Goal: Find specific page/section: Find specific page/section

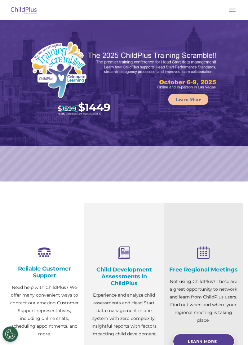
select select "MEDIUM"
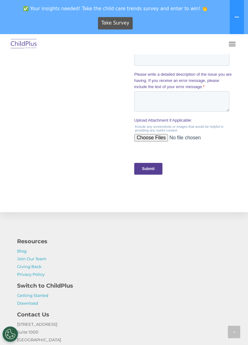
scroll to position [688, 0]
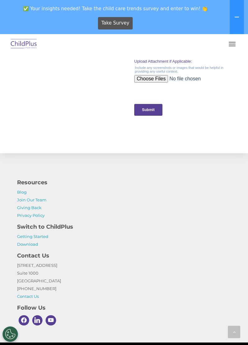
click at [67, 223] on h4 "Switch to ChildPlus" at bounding box center [124, 227] width 214 height 9
click at [70, 225] on h4 "Switch to ChildPlus" at bounding box center [124, 227] width 214 height 9
click at [97, 235] on p "Getting Started Download" at bounding box center [124, 241] width 214 height 16
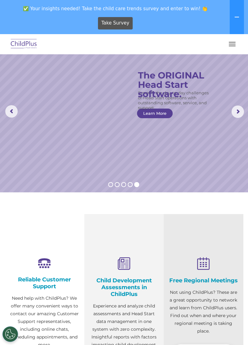
scroll to position [0, 0]
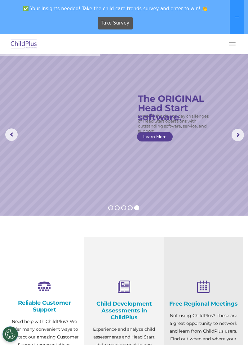
click at [238, 138] on rs-arrow at bounding box center [238, 135] width 12 height 12
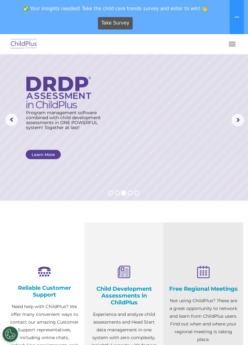
scroll to position [12, 0]
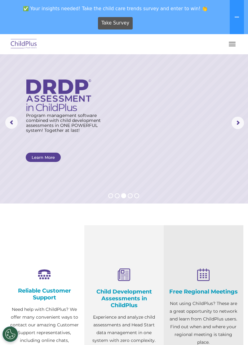
click at [234, 44] on button "button" at bounding box center [232, 44] width 13 height 10
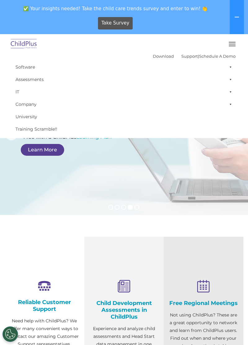
scroll to position [0, 0]
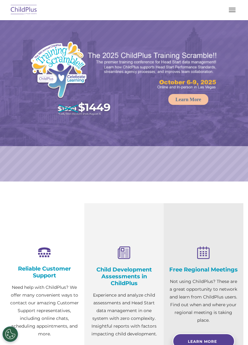
select select "MEDIUM"
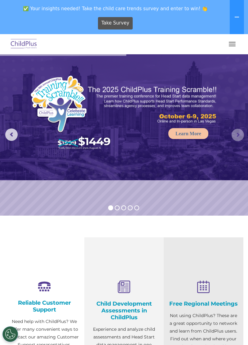
click at [233, 133] on rs-arrow at bounding box center [238, 135] width 12 height 12
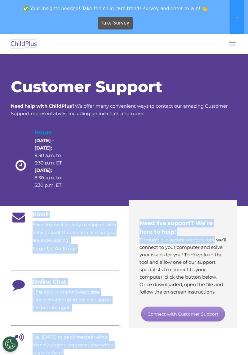
click at [245, 193] on div "Customer Support Need help with ChildPlus? We offer many convenient ways to con…" at bounding box center [124, 130] width 248 height 152
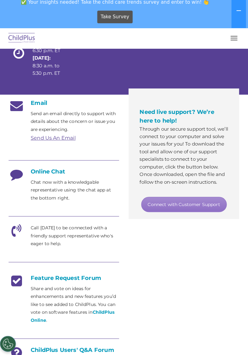
scroll to position [431, 0]
